Goal: Task Accomplishment & Management: Manage account settings

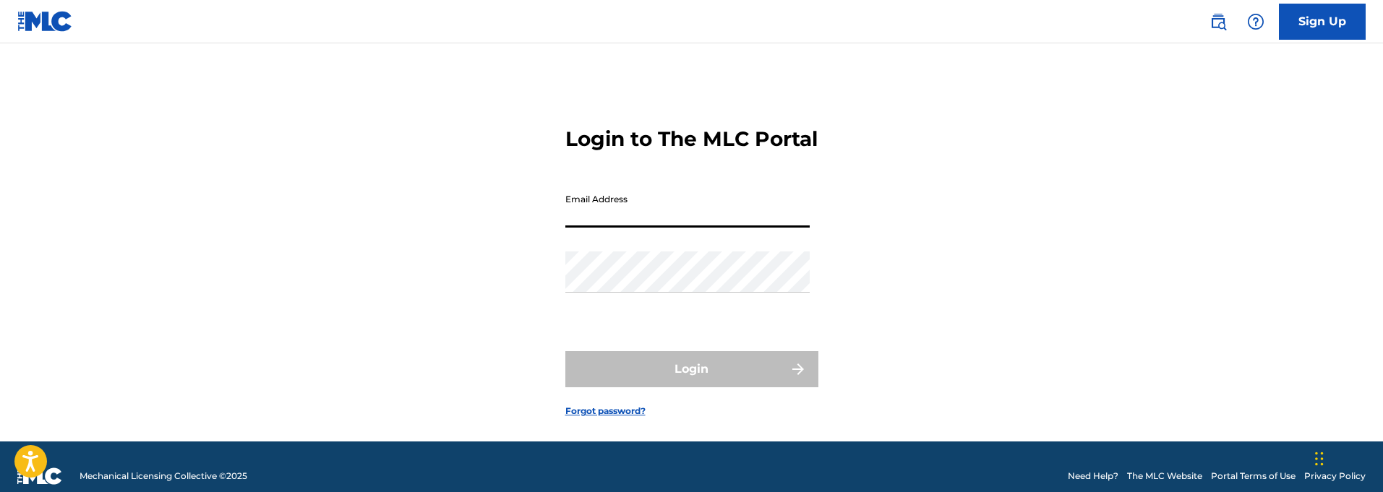
click at [665, 228] on input "Email Address" at bounding box center [687, 207] width 244 height 41
type input "[EMAIL_ADDRESS][DOMAIN_NAME]"
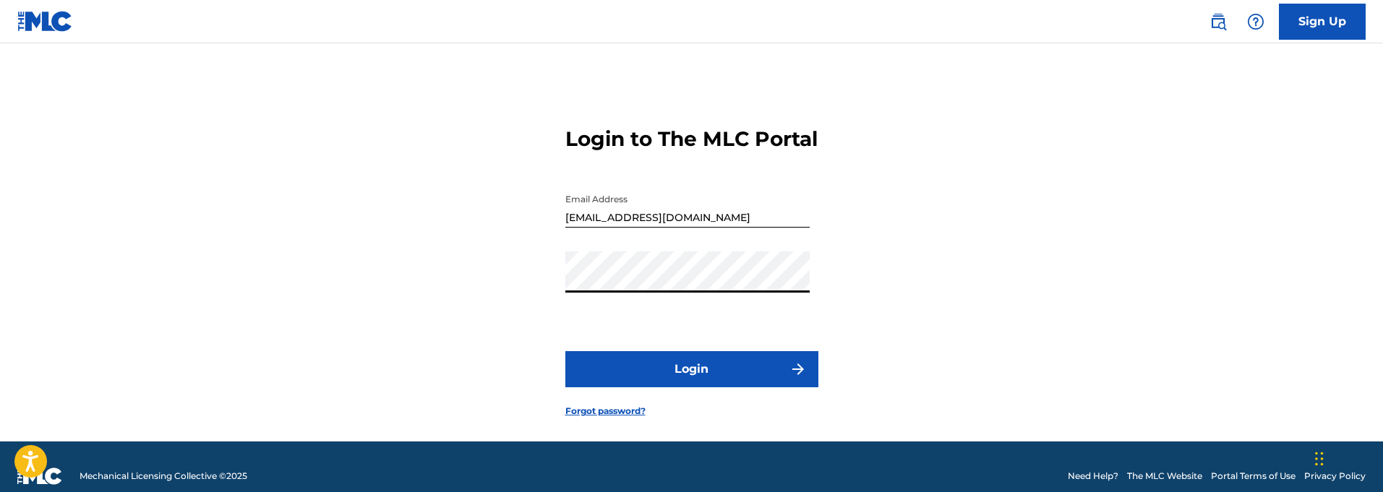
scroll to position [1, 0]
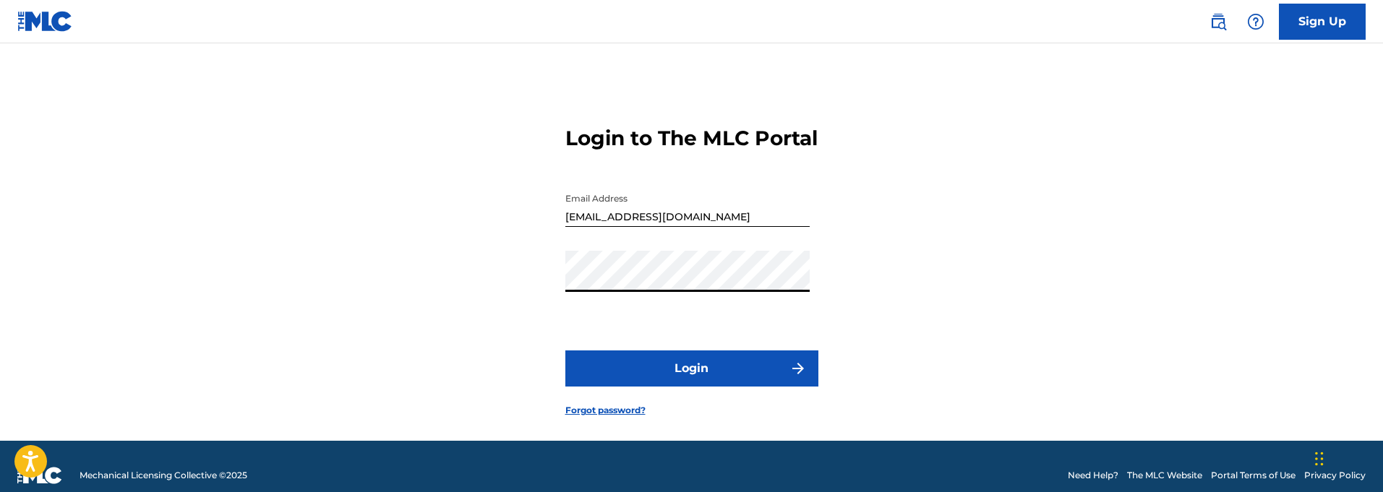
click at [694, 387] on button "Login" at bounding box center [691, 369] width 253 height 36
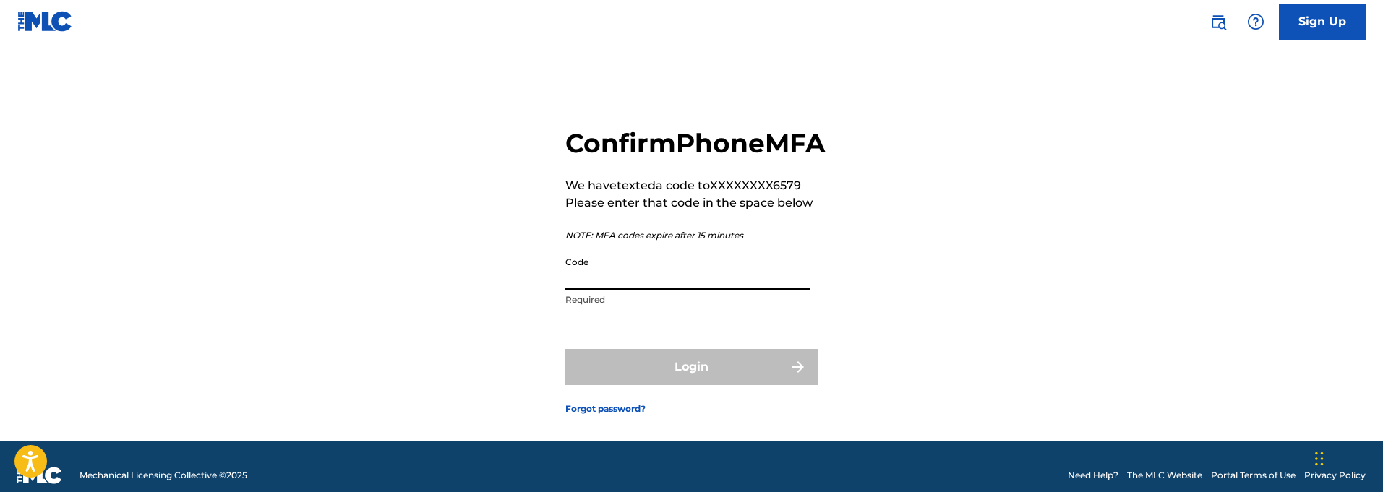
click at [691, 291] on input "Code" at bounding box center [687, 269] width 244 height 41
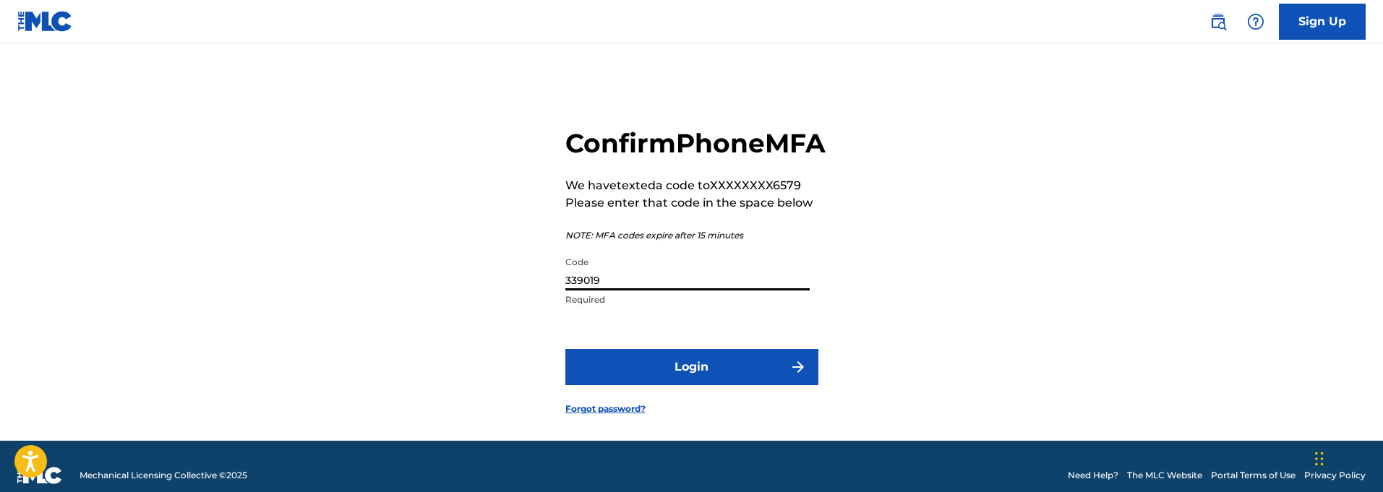
type input "339019"
click at [752, 385] on button "Login" at bounding box center [691, 367] width 253 height 36
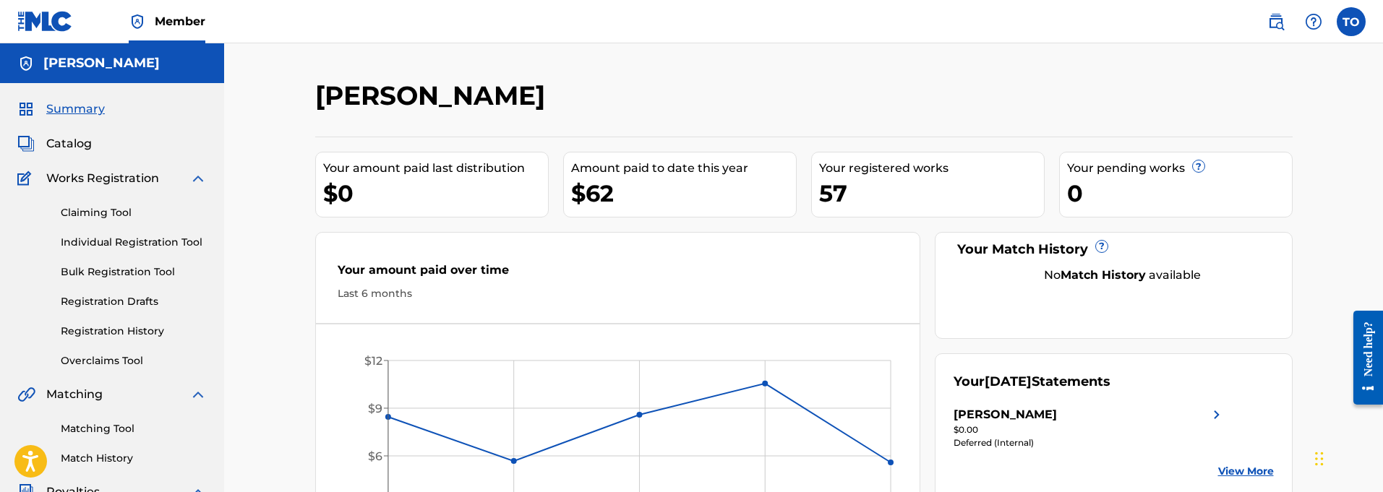
click at [1355, 25] on label at bounding box center [1351, 21] width 29 height 29
click at [1351, 22] on input "TO [PERSON_NAME] [EMAIL_ADDRESS][DOMAIN_NAME] Notification Preferences Profile …" at bounding box center [1351, 22] width 0 height 0
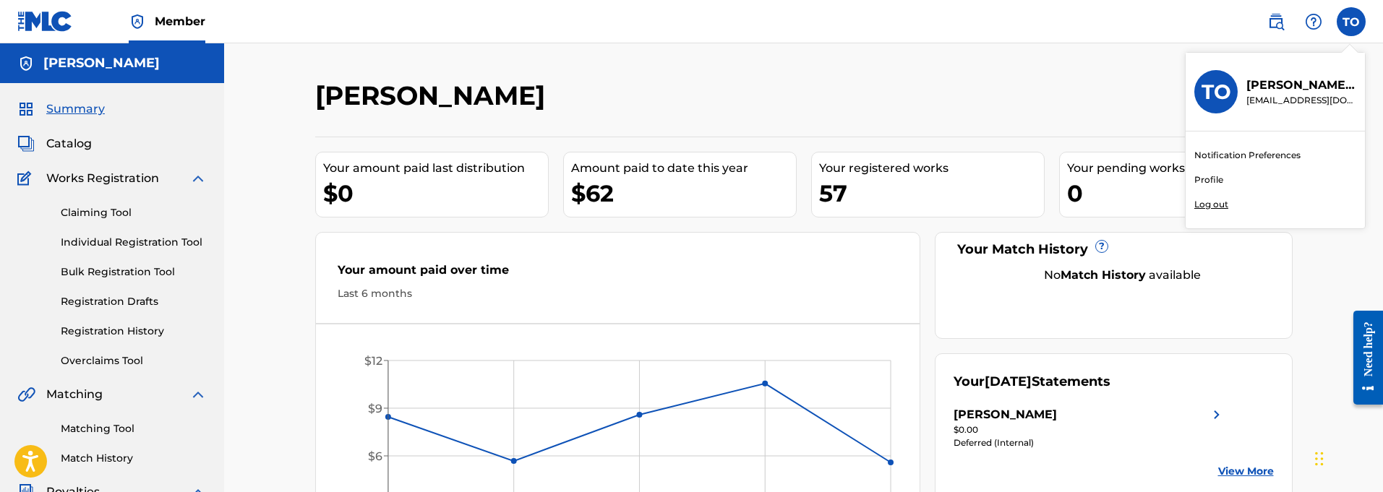
click at [1212, 209] on p "Log out" at bounding box center [1211, 204] width 34 height 13
click at [1351, 22] on input "TO [PERSON_NAME] [EMAIL_ADDRESS][DOMAIN_NAME] Notification Preferences Profile …" at bounding box center [1351, 22] width 0 height 0
